Goal: Task Accomplishment & Management: Complete application form

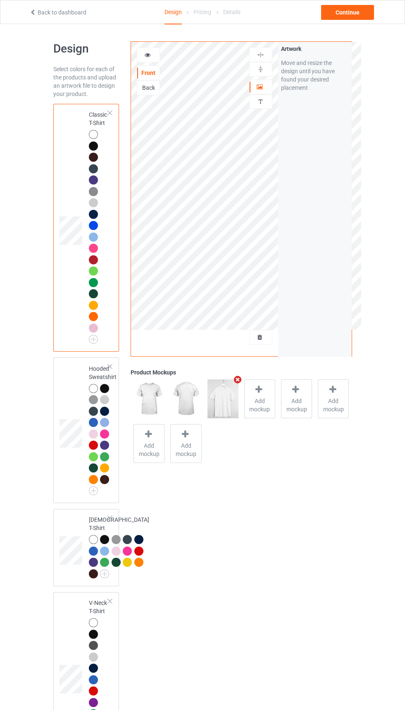
click at [266, 337] on div at bounding box center [261, 337] width 22 height 8
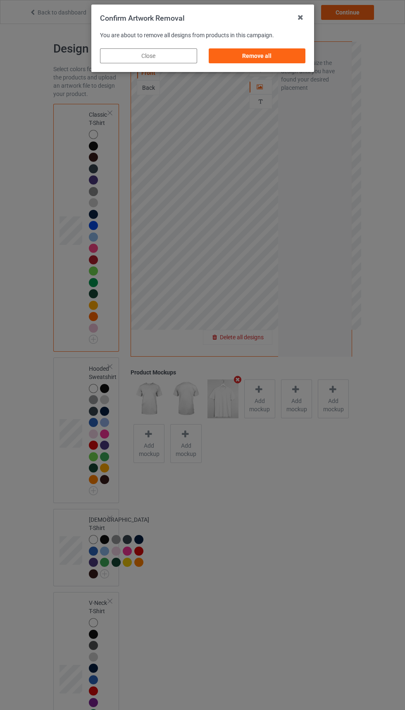
click at [276, 59] on div "Remove all" at bounding box center [256, 55] width 97 height 15
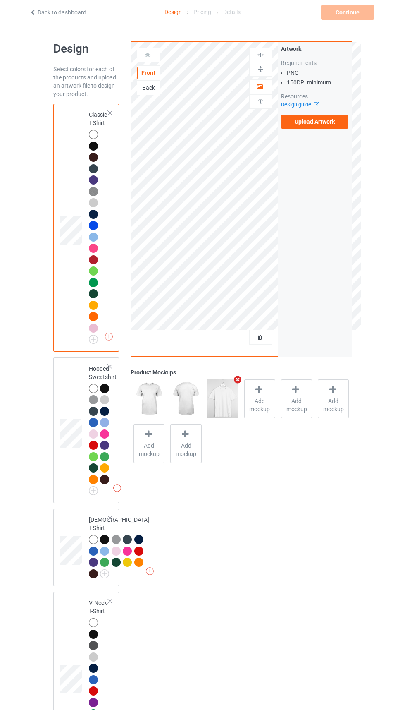
click at [331, 119] on label "Upload Artwork" at bounding box center [315, 122] width 68 height 14
click at [0, 0] on input "Upload Artwork" at bounding box center [0, 0] width 0 height 0
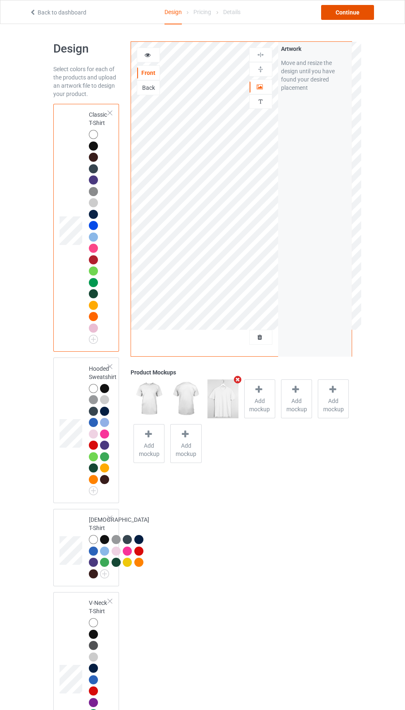
click at [346, 12] on div "Continue" at bounding box center [347, 12] width 53 height 15
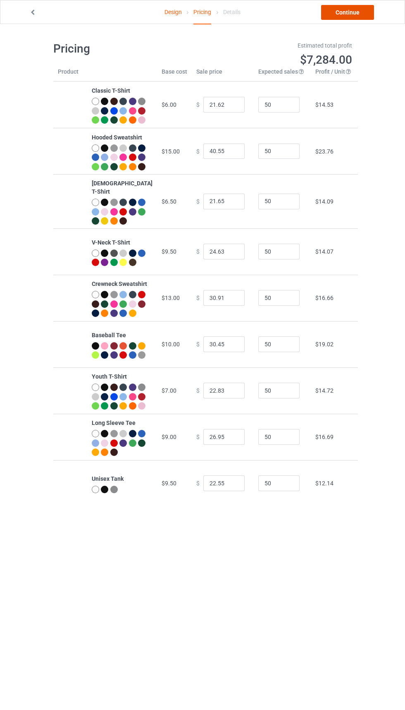
click at [342, 19] on link "Continue" at bounding box center [347, 12] width 53 height 15
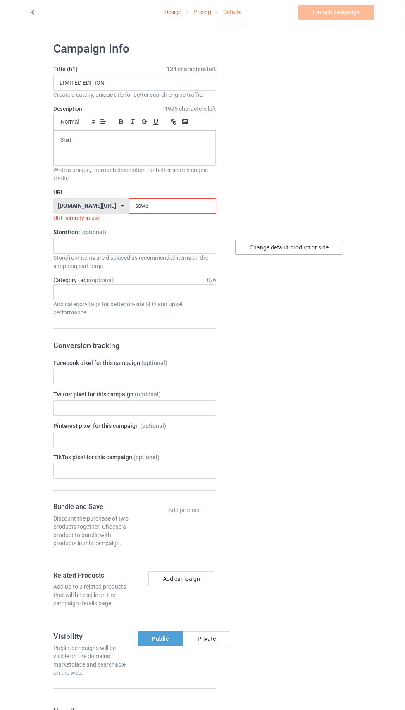
click at [304, 249] on div "Change default product or side" at bounding box center [289, 247] width 108 height 15
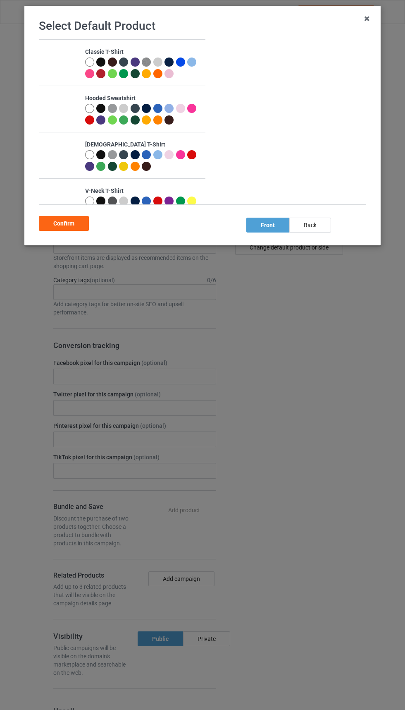
click at [106, 67] on div at bounding box center [102, 64] width 12 height 12
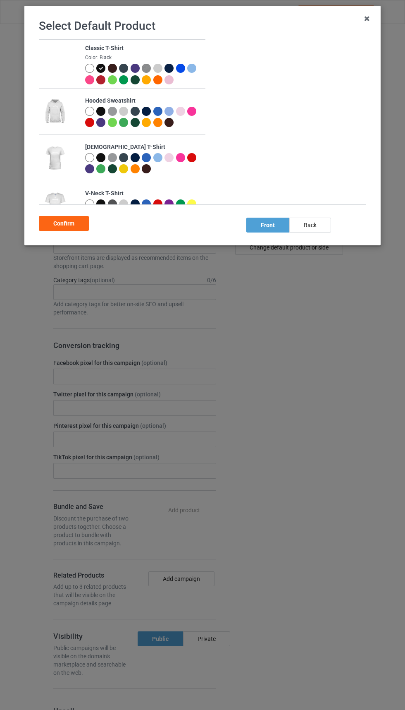
click at [67, 210] on div "Classic T-Shirt Color: Black Hooded Sweatshirt [DEMOGRAPHIC_DATA] T-Shirt V-Nec…" at bounding box center [205, 126] width 333 height 174
click at [69, 213] on div "Confirm" at bounding box center [203, 222] width 328 height 18
click at [58, 227] on div "Confirm" at bounding box center [64, 223] width 50 height 15
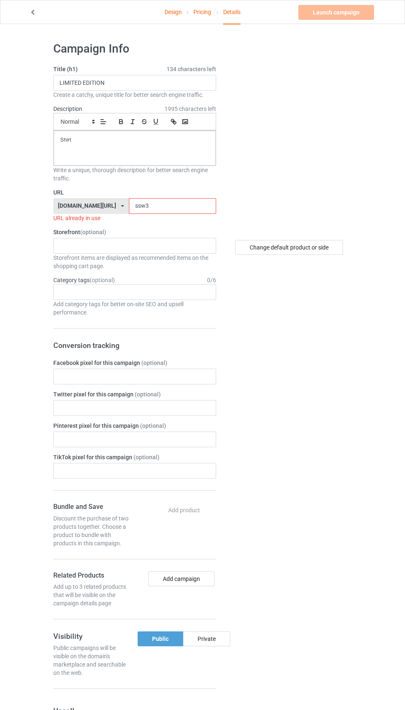
click at [185, 206] on input "ssw3" at bounding box center [172, 206] width 87 height 16
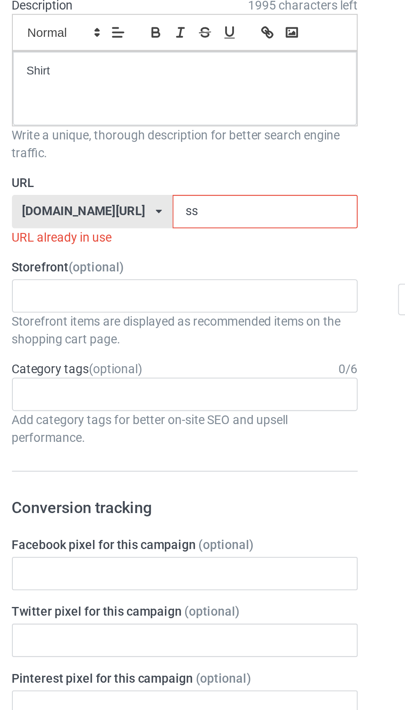
type input "s"
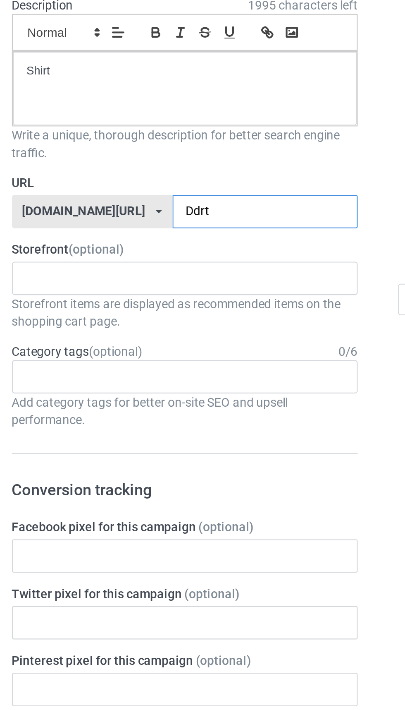
type input "Ddrt6"
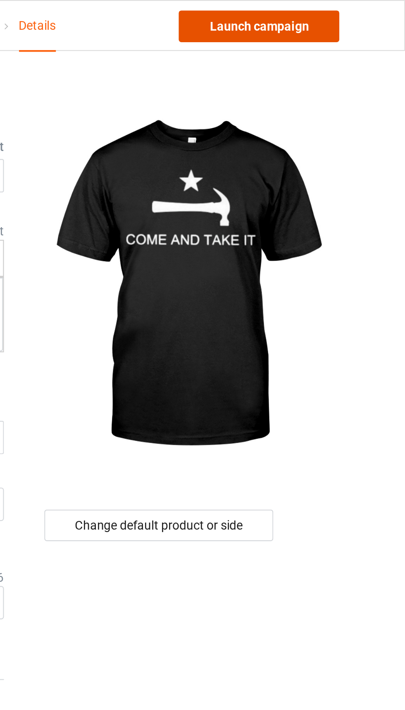
click at [350, 15] on link "Launch campaign" at bounding box center [337, 12] width 76 height 15
